Goal: Find specific page/section: Find specific page/section

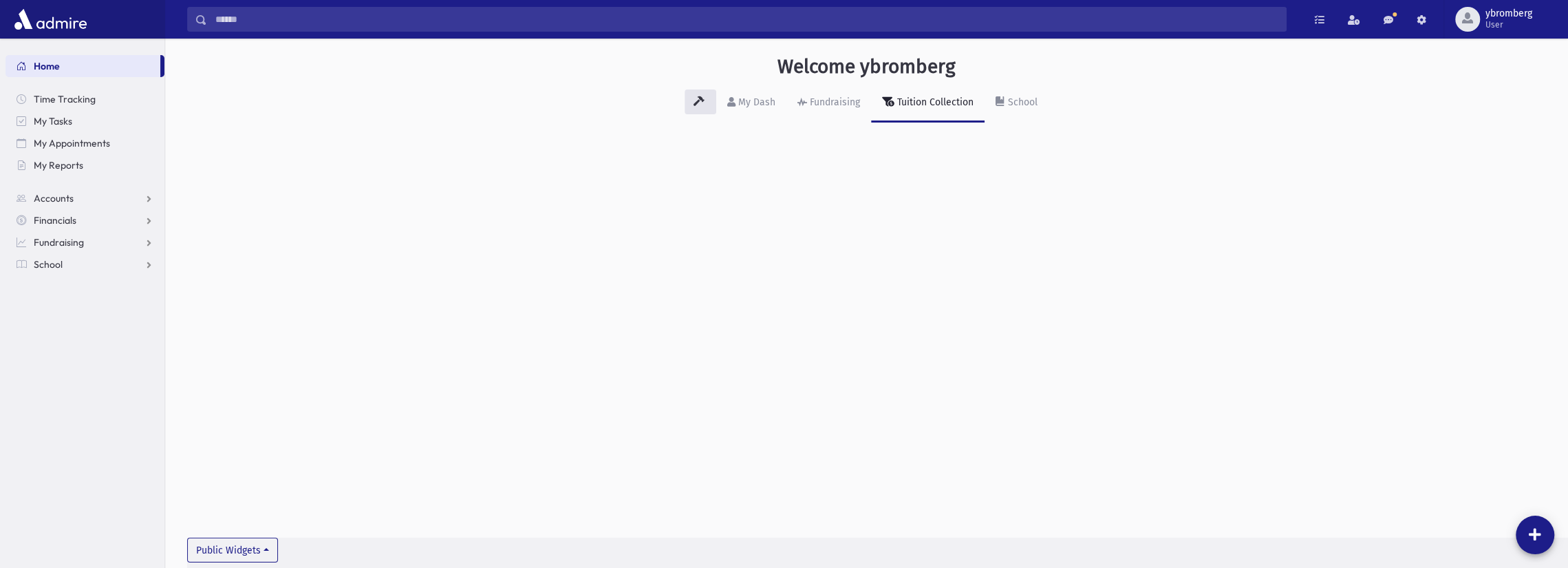
click at [247, 20] on input "Search" at bounding box center [746, 19] width 1079 height 25
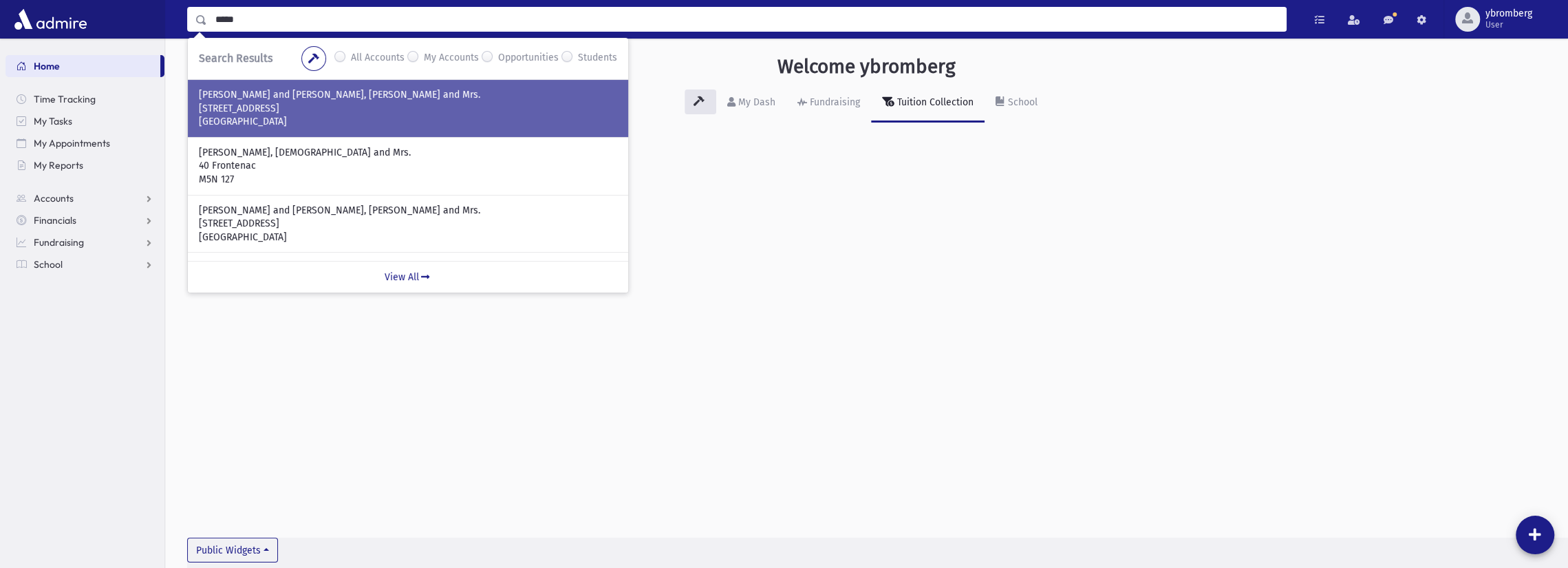
type input "*****"
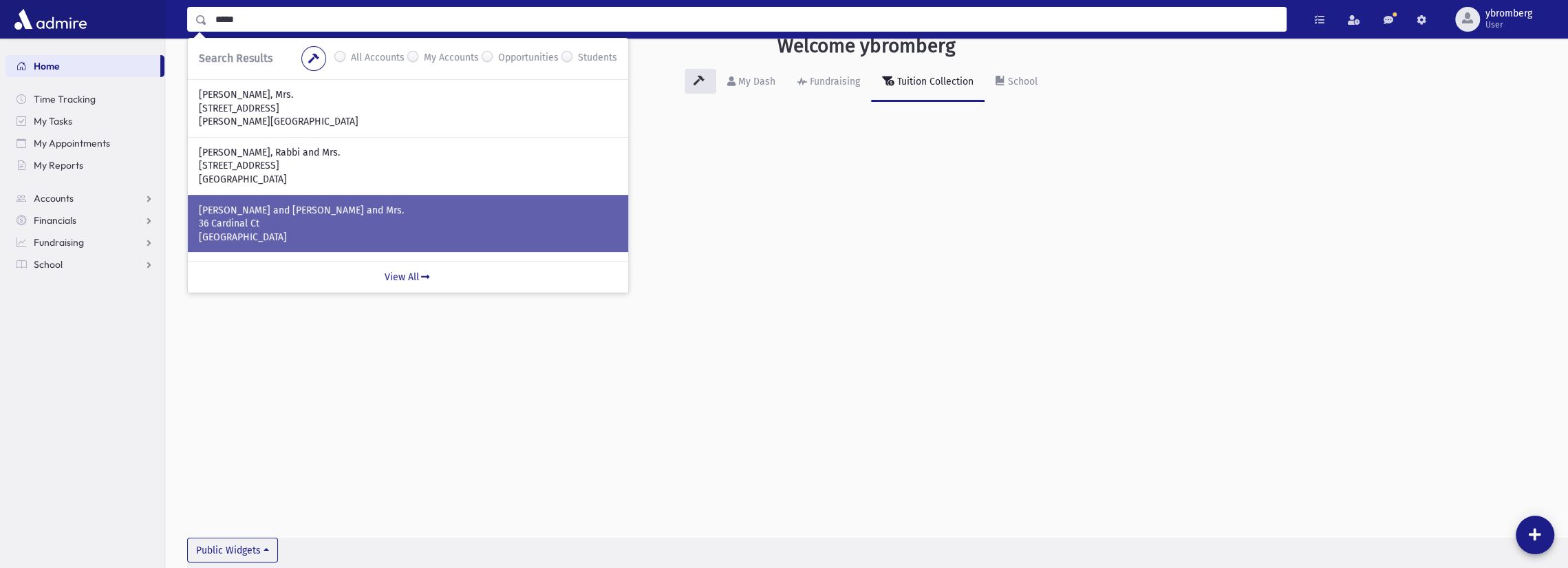
scroll to position [31, 0]
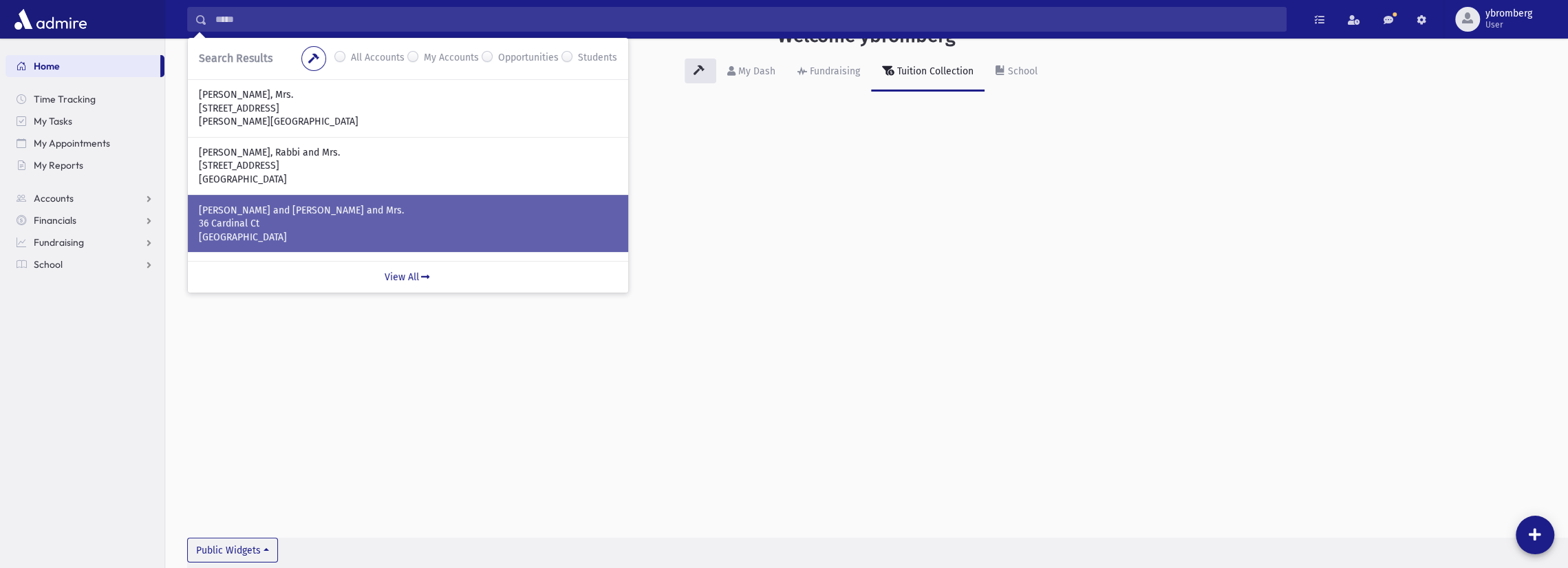
click at [236, 219] on p "36 Cardinal Ct" at bounding box center [408, 224] width 418 height 14
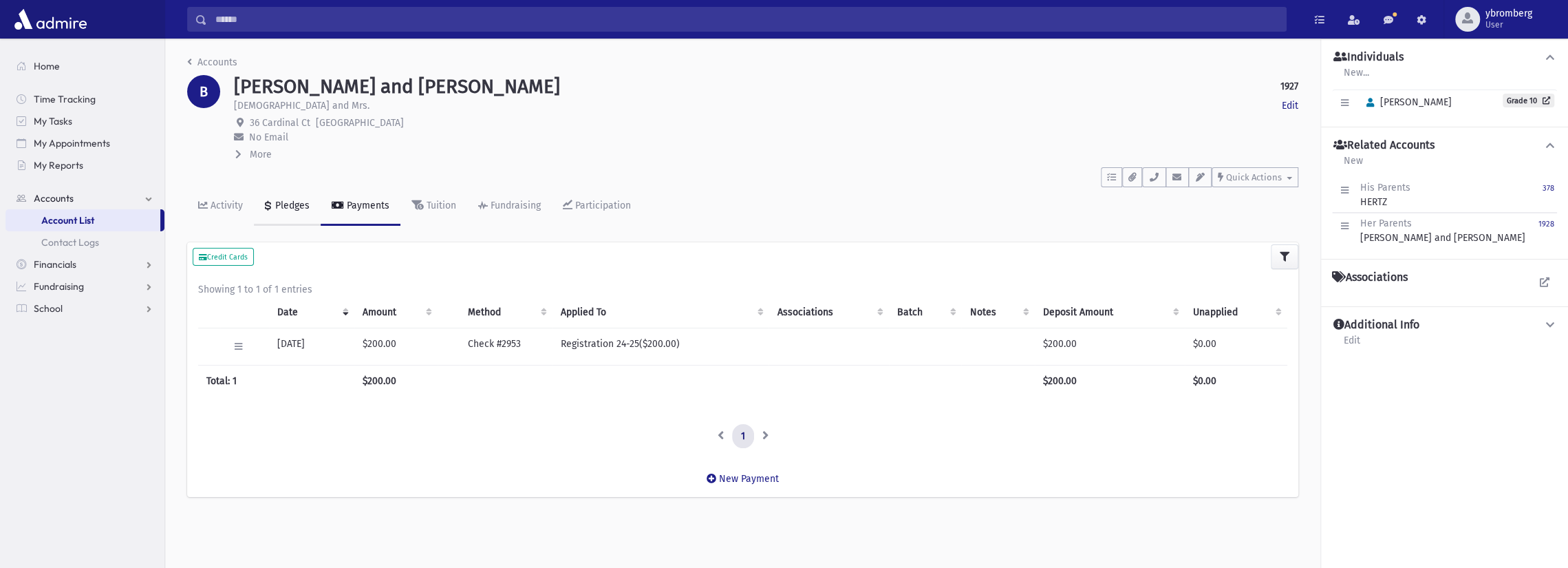
click at [278, 205] on div "Pledges" at bounding box center [291, 205] width 37 height 12
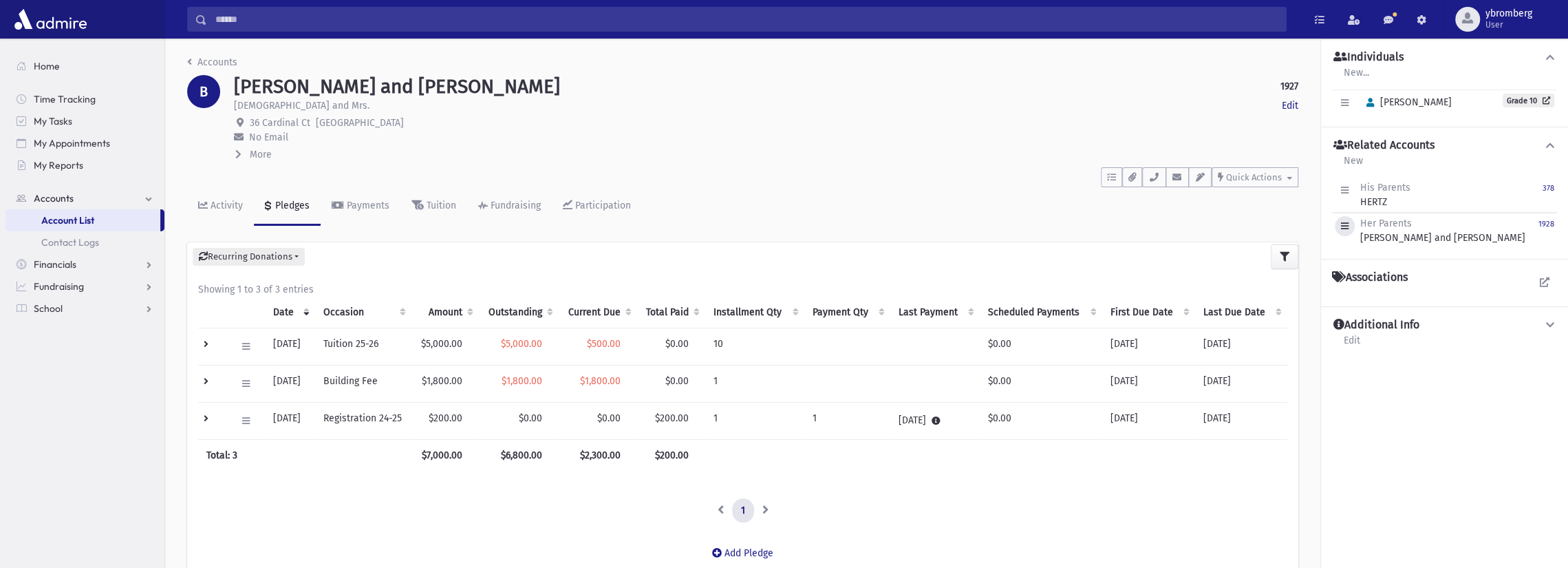
click at [1346, 229] on icon "button" at bounding box center [1345, 226] width 8 height 9
click at [1547, 221] on small "1928" at bounding box center [1546, 224] width 16 height 9
